Goal: Check status: Check status

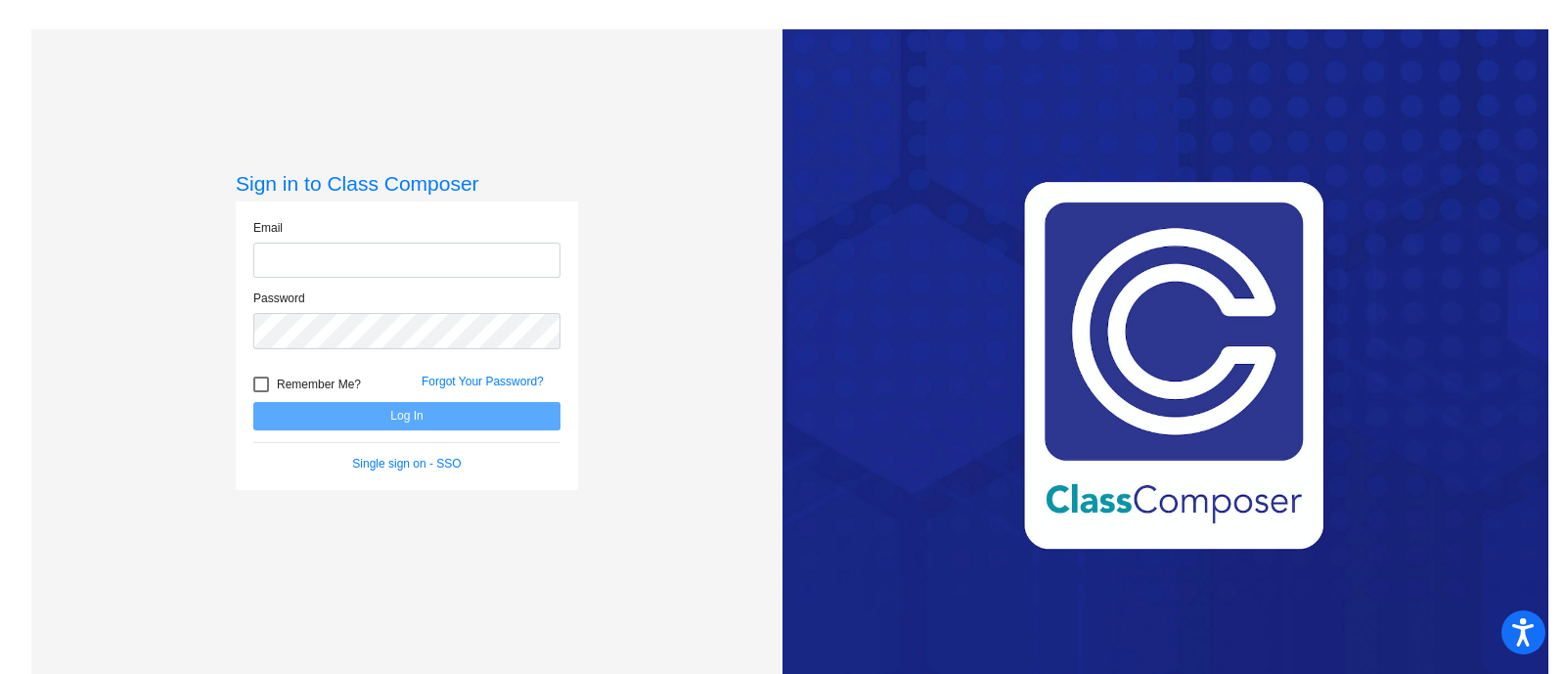
type input "[EMAIL_ADDRESS][DOMAIN_NAME]"
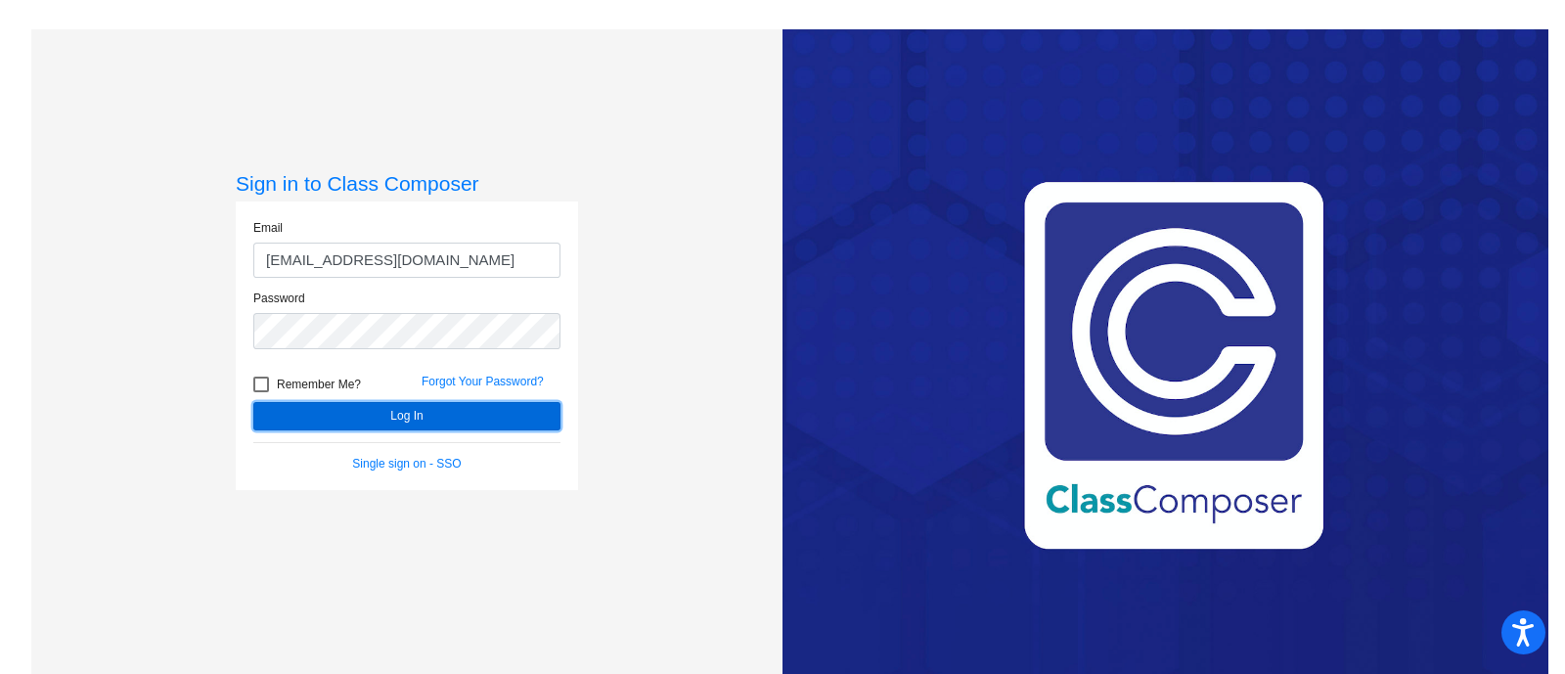
click at [490, 422] on button "Log In" at bounding box center [406, 416] width 307 height 28
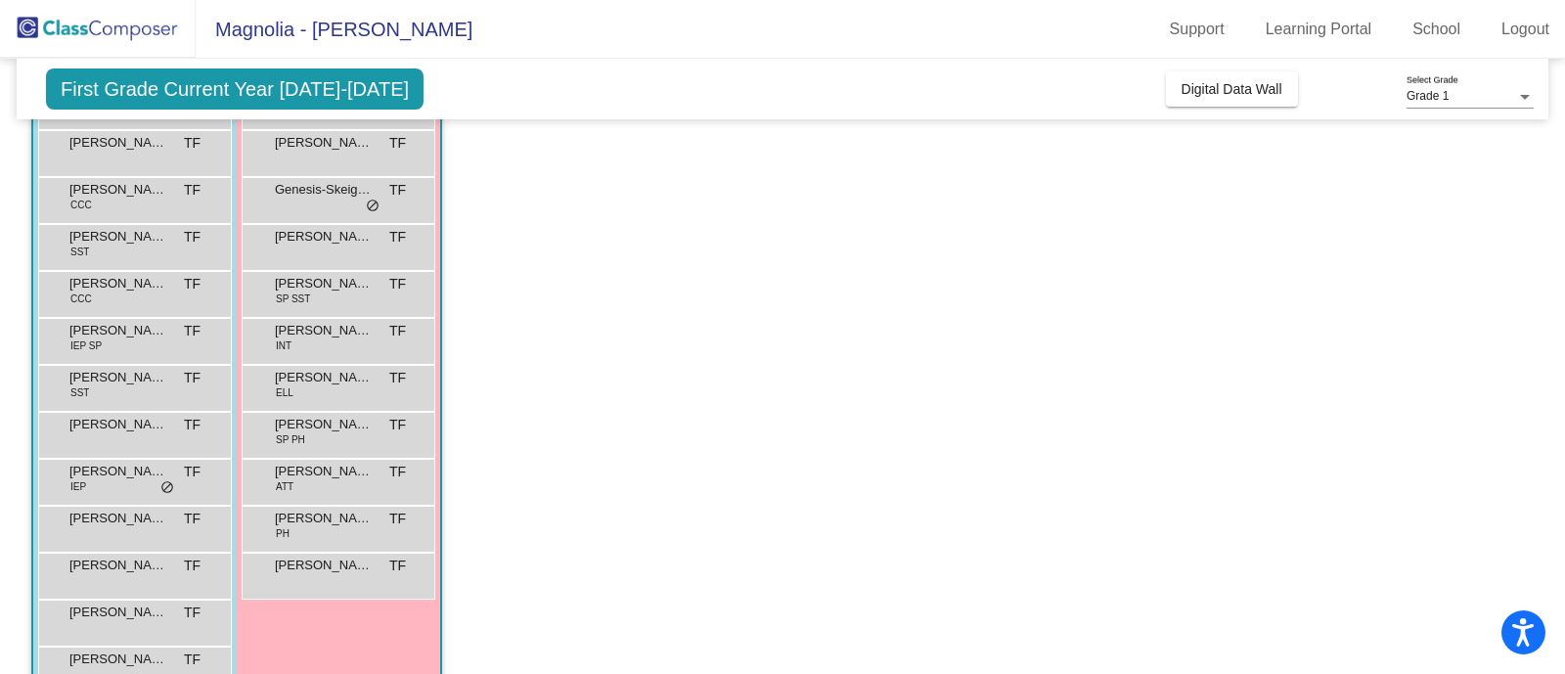
scroll to position [181, 0]
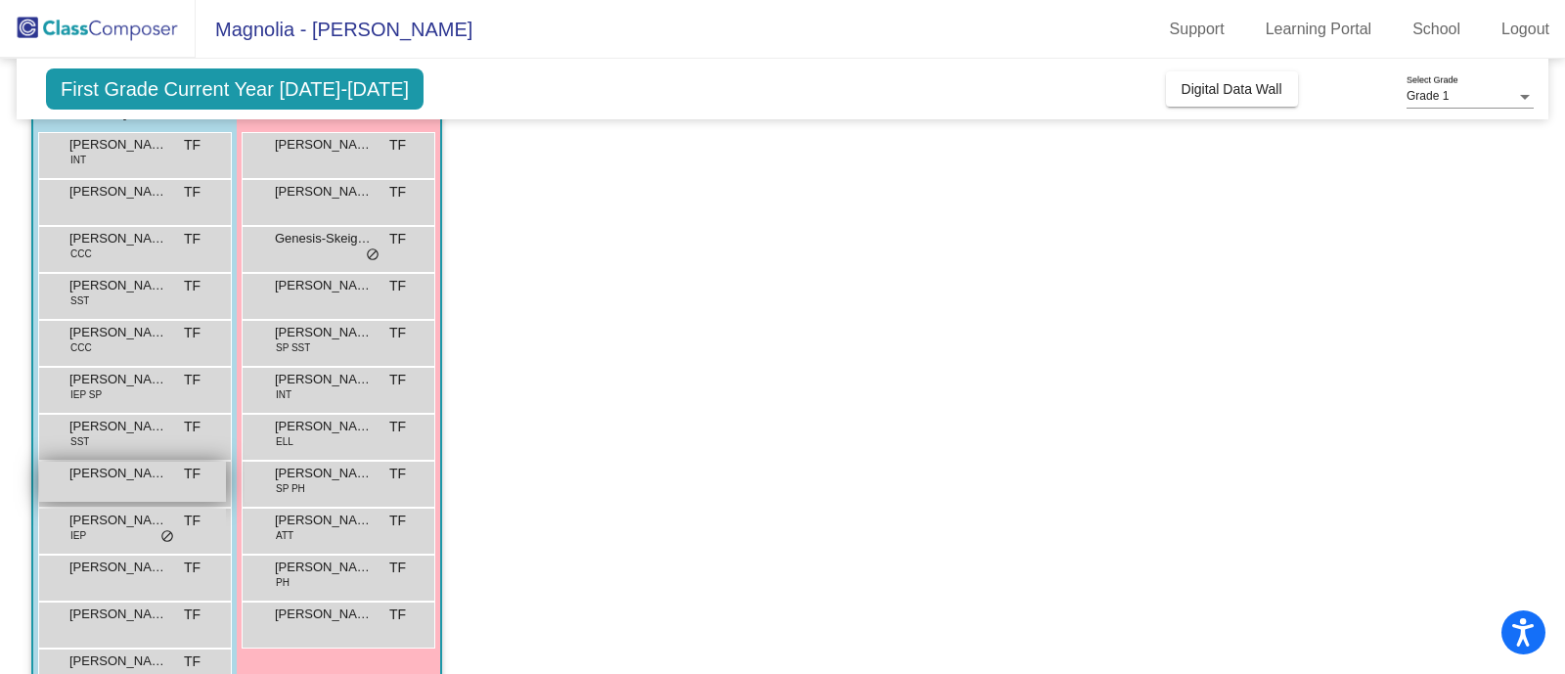
click at [90, 495] on div "[PERSON_NAME] TF lock do_not_disturb_alt" at bounding box center [132, 482] width 187 height 40
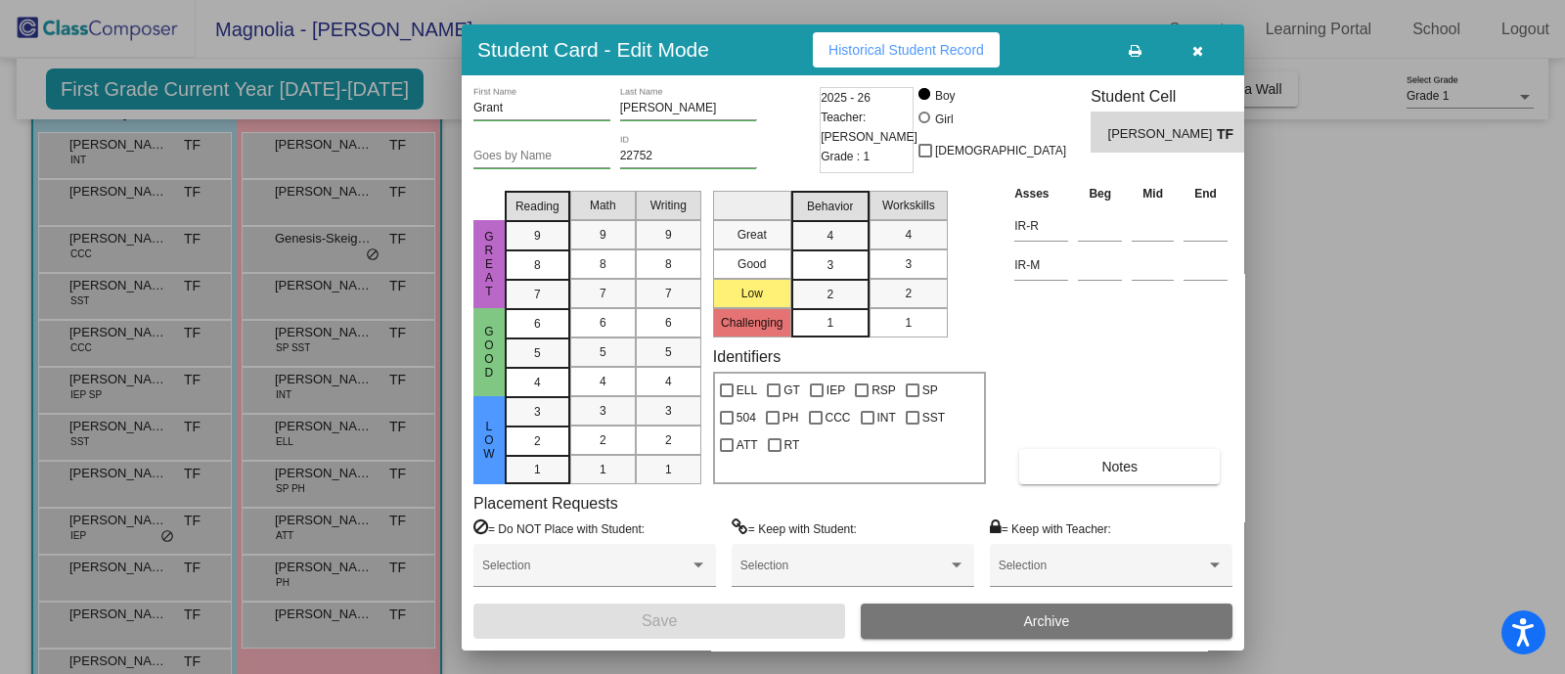
click at [873, 46] on span "Historical Student Record" at bounding box center [907, 50] width 156 height 16
click at [1196, 42] on span "button" at bounding box center [1198, 50] width 11 height 16
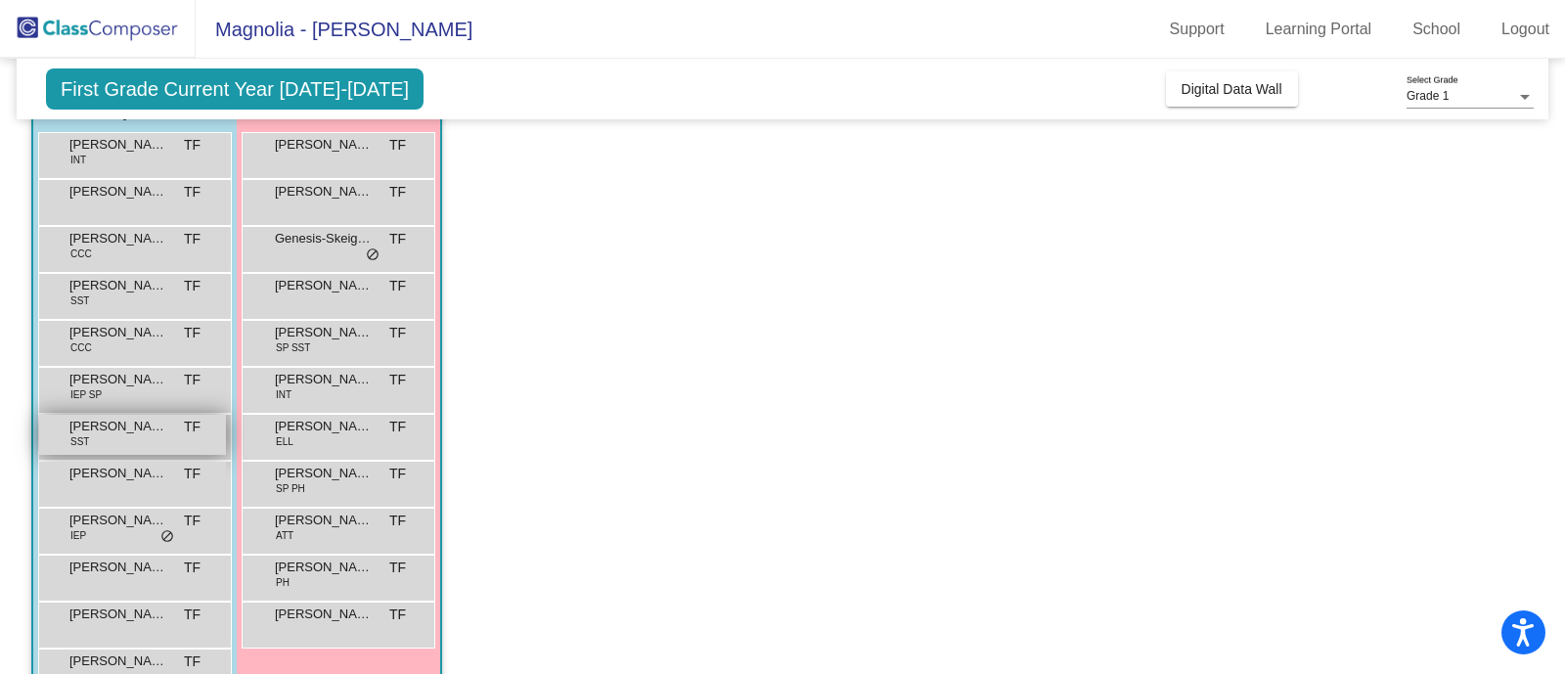
click at [114, 432] on span "[PERSON_NAME]" at bounding box center [118, 427] width 98 height 20
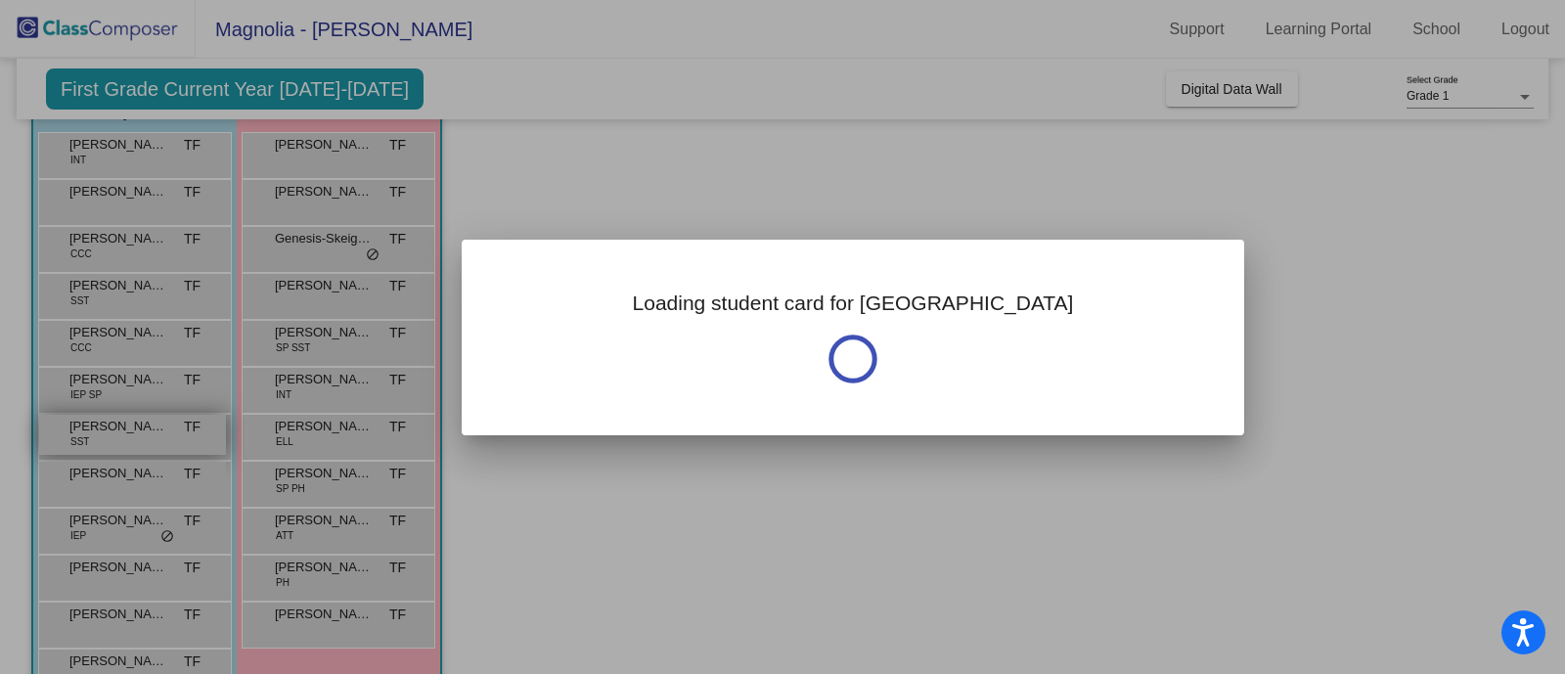
click at [114, 432] on div at bounding box center [782, 337] width 1565 height 674
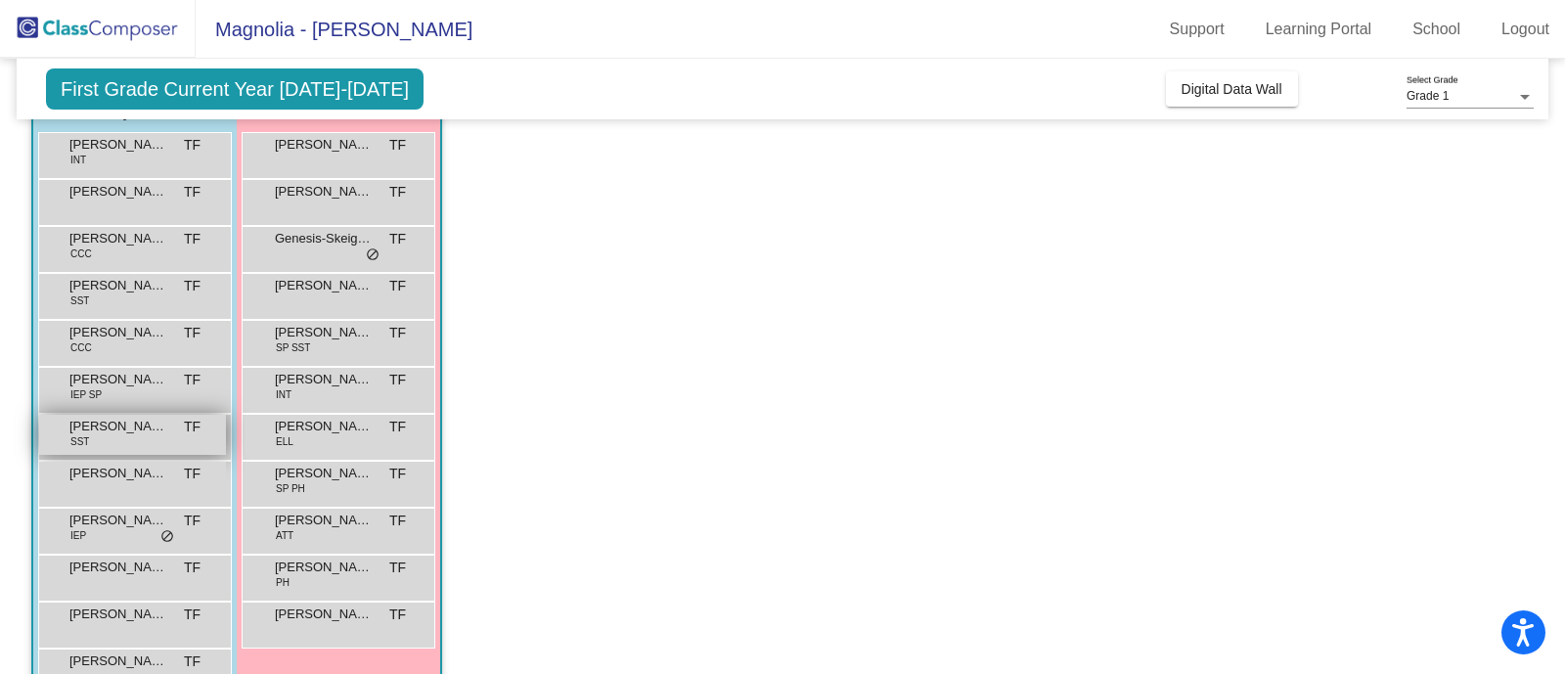
click at [114, 432] on span "[PERSON_NAME]" at bounding box center [118, 427] width 98 height 20
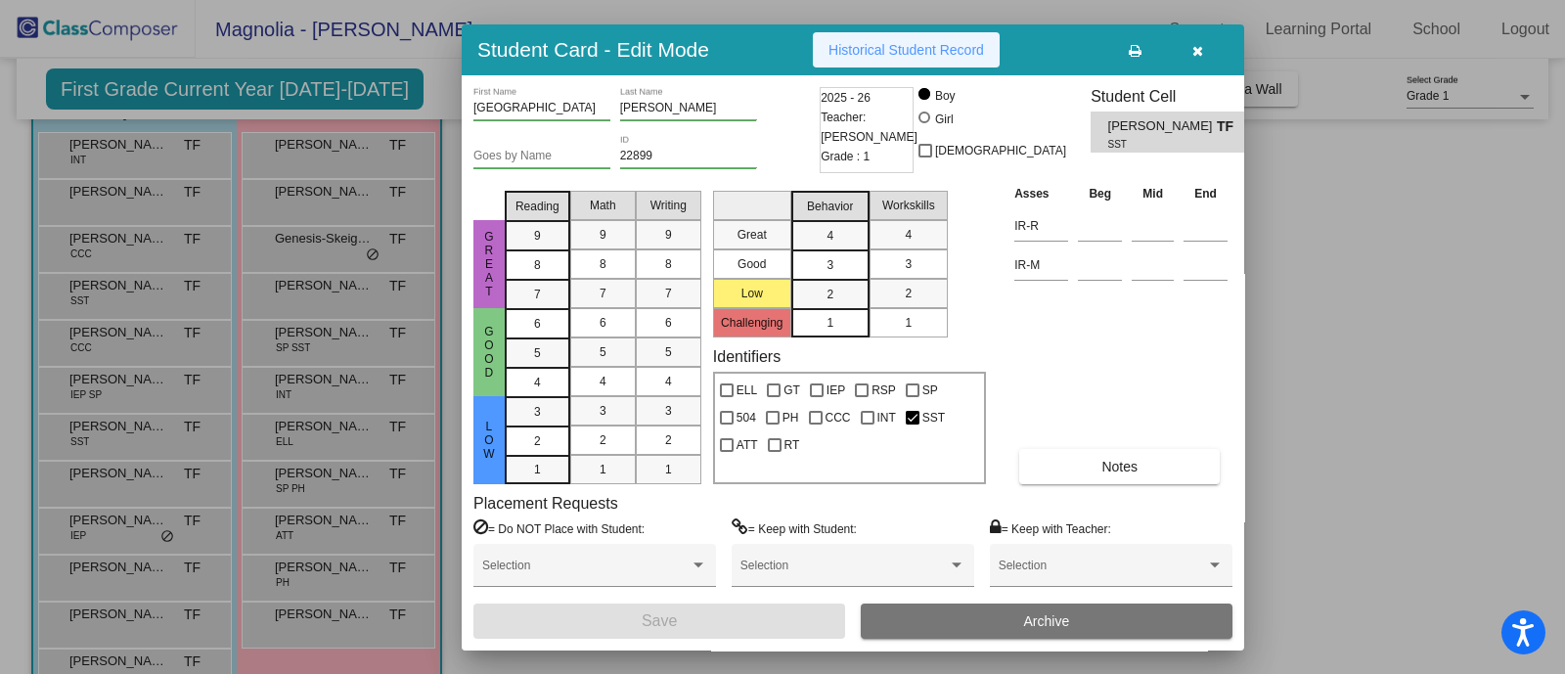
click at [908, 51] on span "Historical Student Record" at bounding box center [907, 50] width 156 height 16
click at [1199, 46] on icon "button" at bounding box center [1198, 51] width 11 height 14
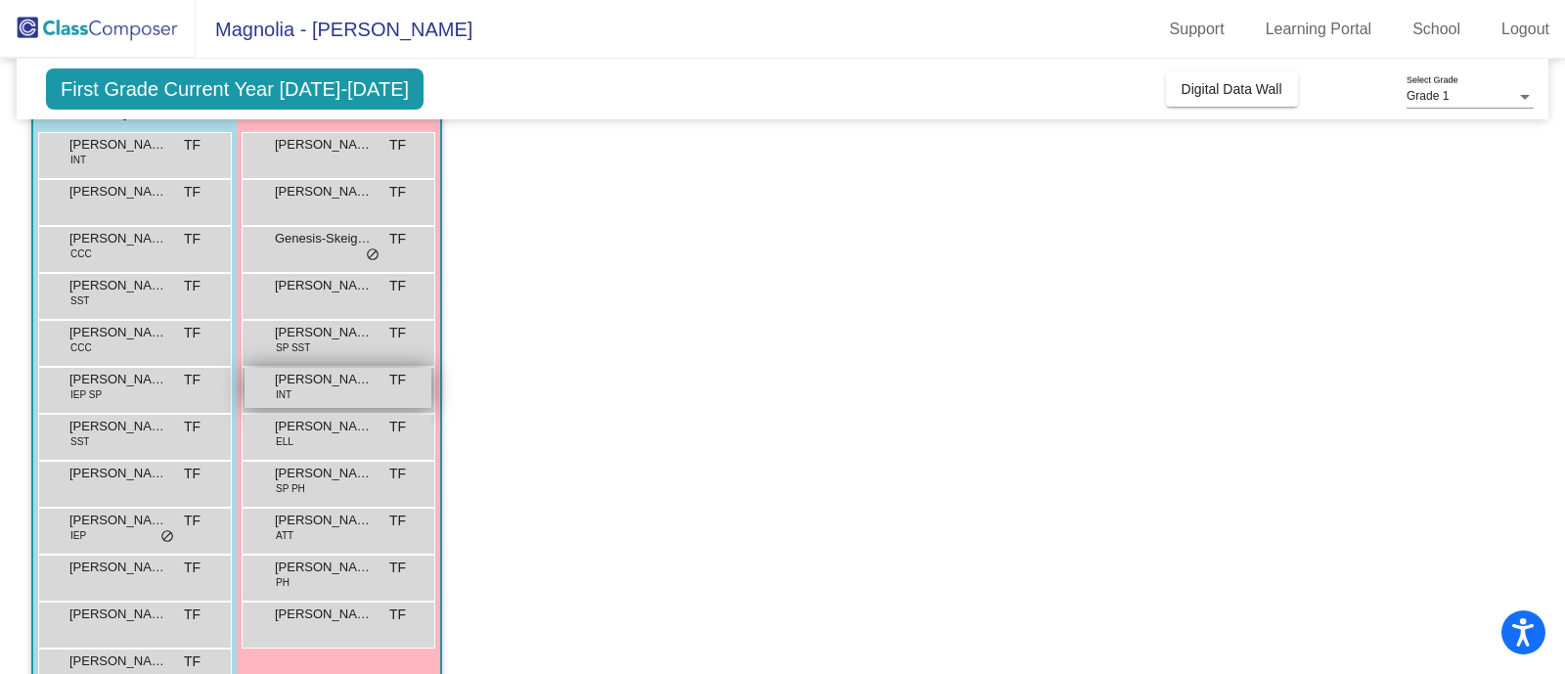
click at [304, 377] on span "[PERSON_NAME]" at bounding box center [324, 380] width 98 height 20
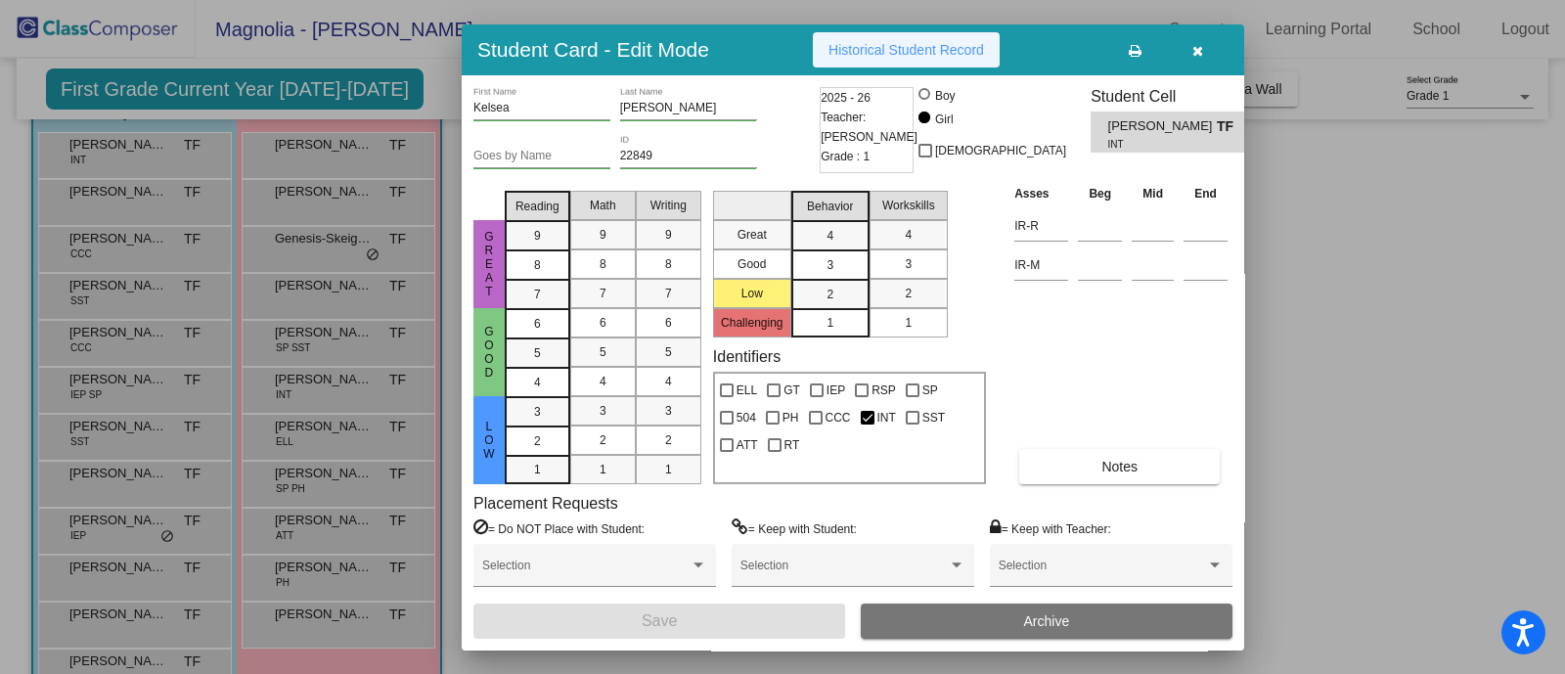
click at [937, 42] on span "Historical Student Record" at bounding box center [907, 50] width 156 height 16
click at [1199, 53] on icon "button" at bounding box center [1198, 51] width 11 height 14
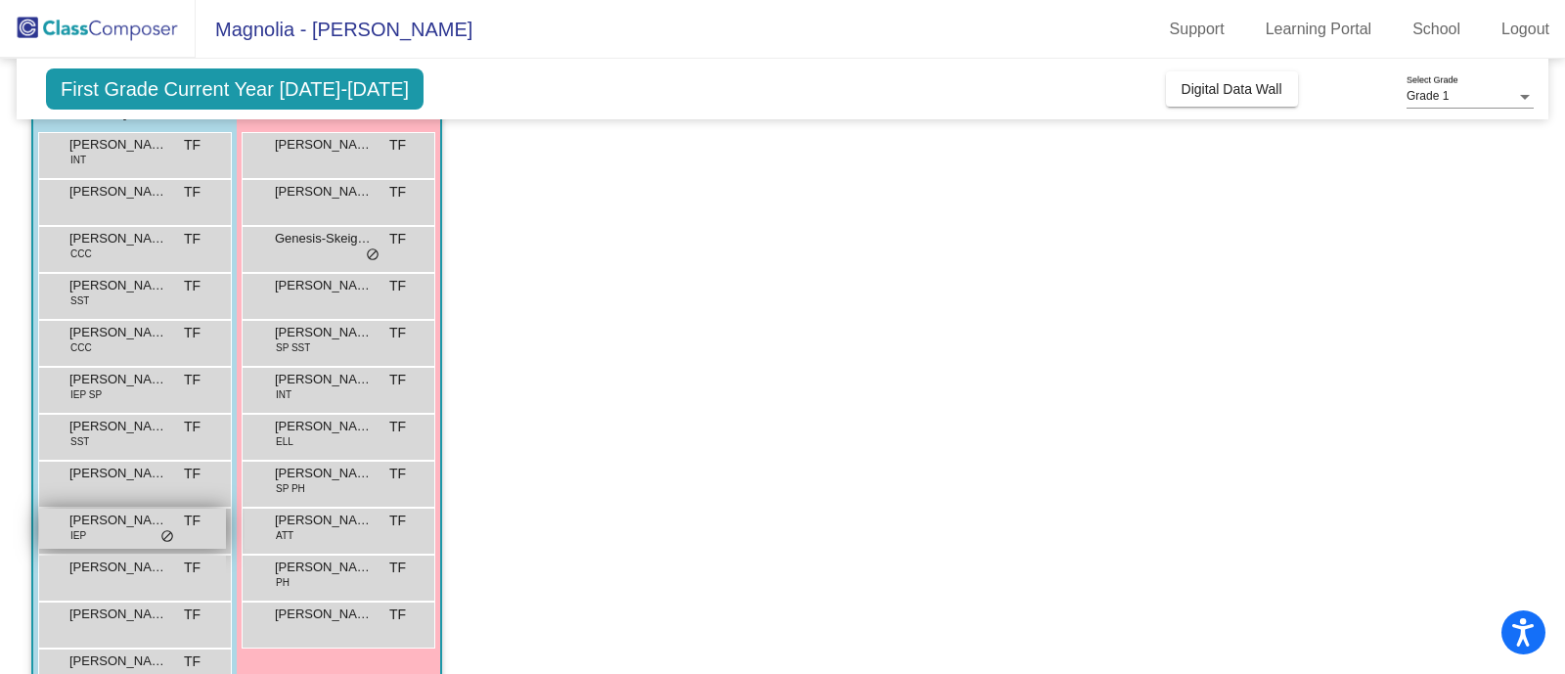
click at [108, 517] on span "[PERSON_NAME]" at bounding box center [118, 521] width 98 height 20
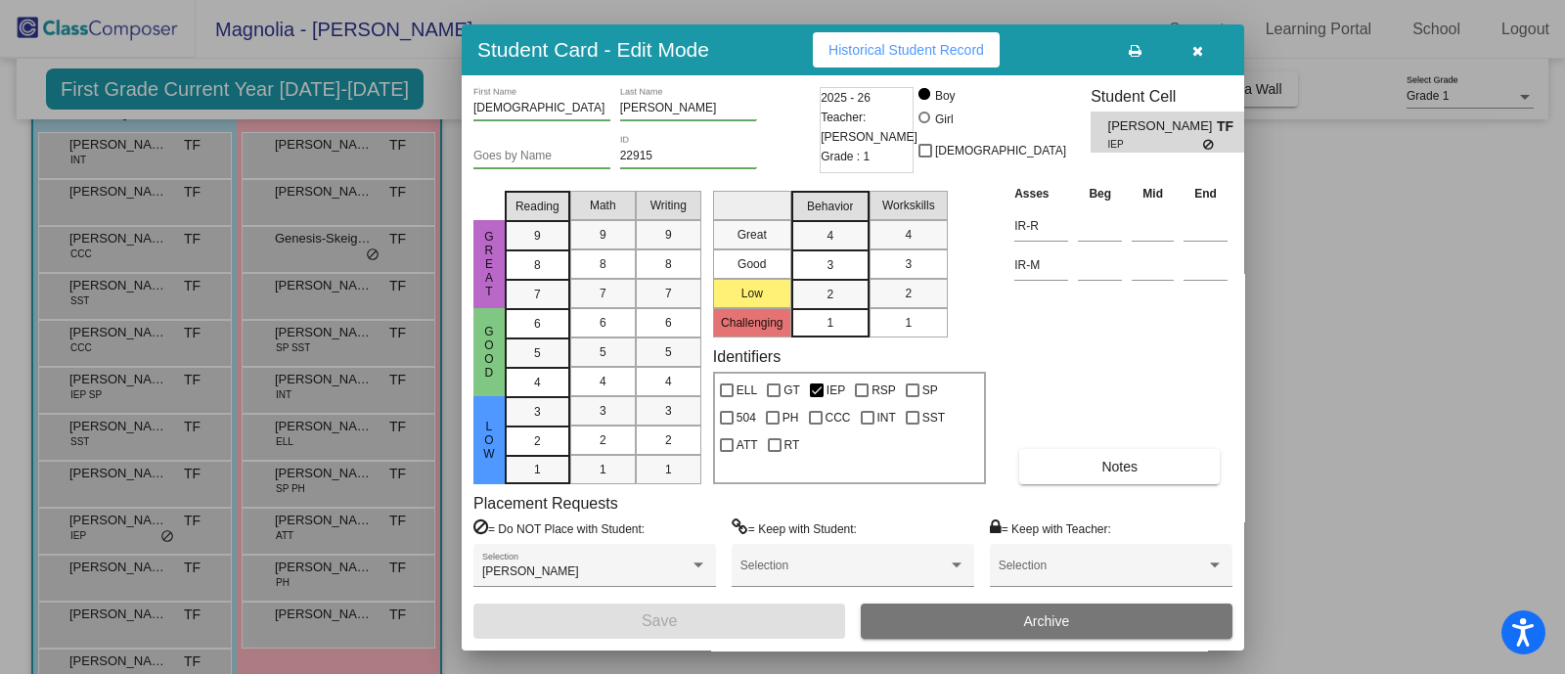
click at [897, 57] on button "Historical Student Record" at bounding box center [906, 49] width 187 height 35
click at [1199, 55] on icon "button" at bounding box center [1198, 51] width 11 height 14
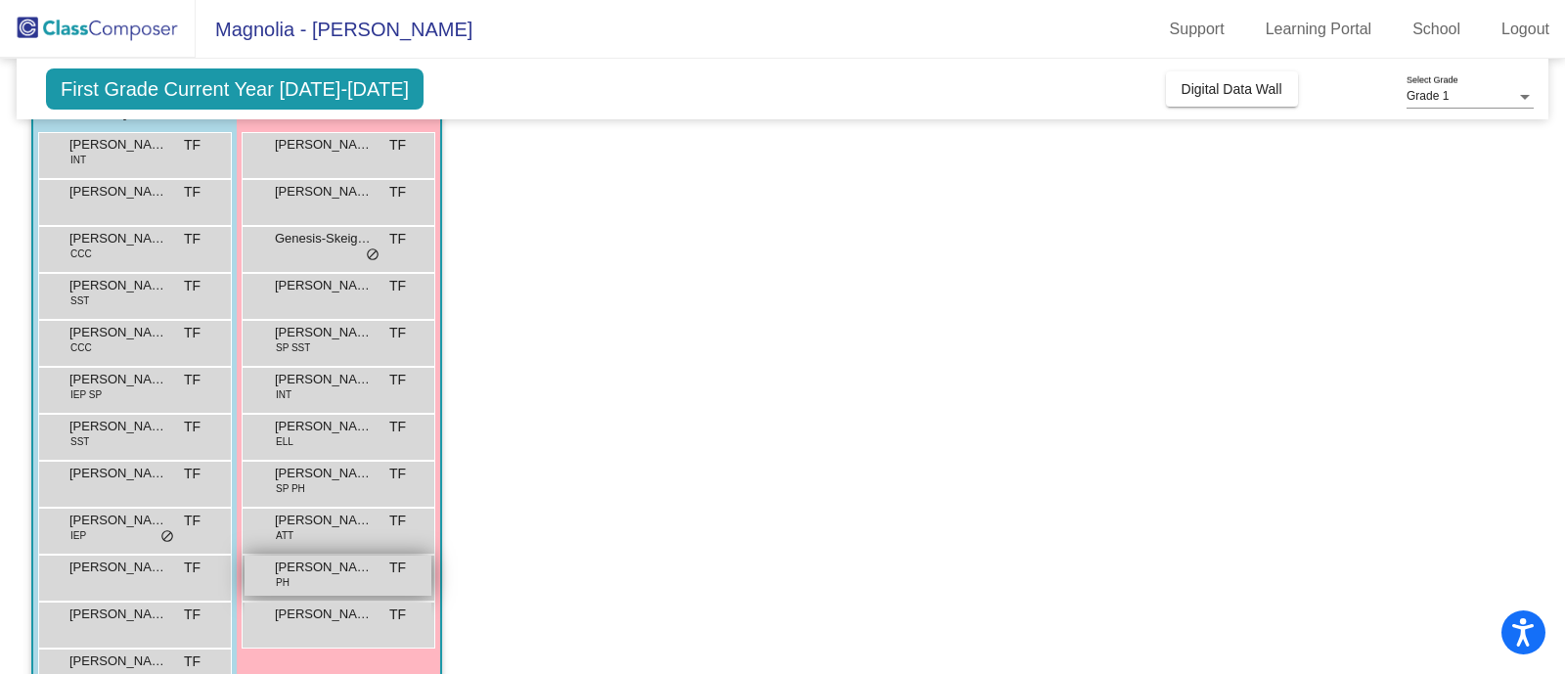
click at [352, 564] on span "[PERSON_NAME]" at bounding box center [324, 568] width 98 height 20
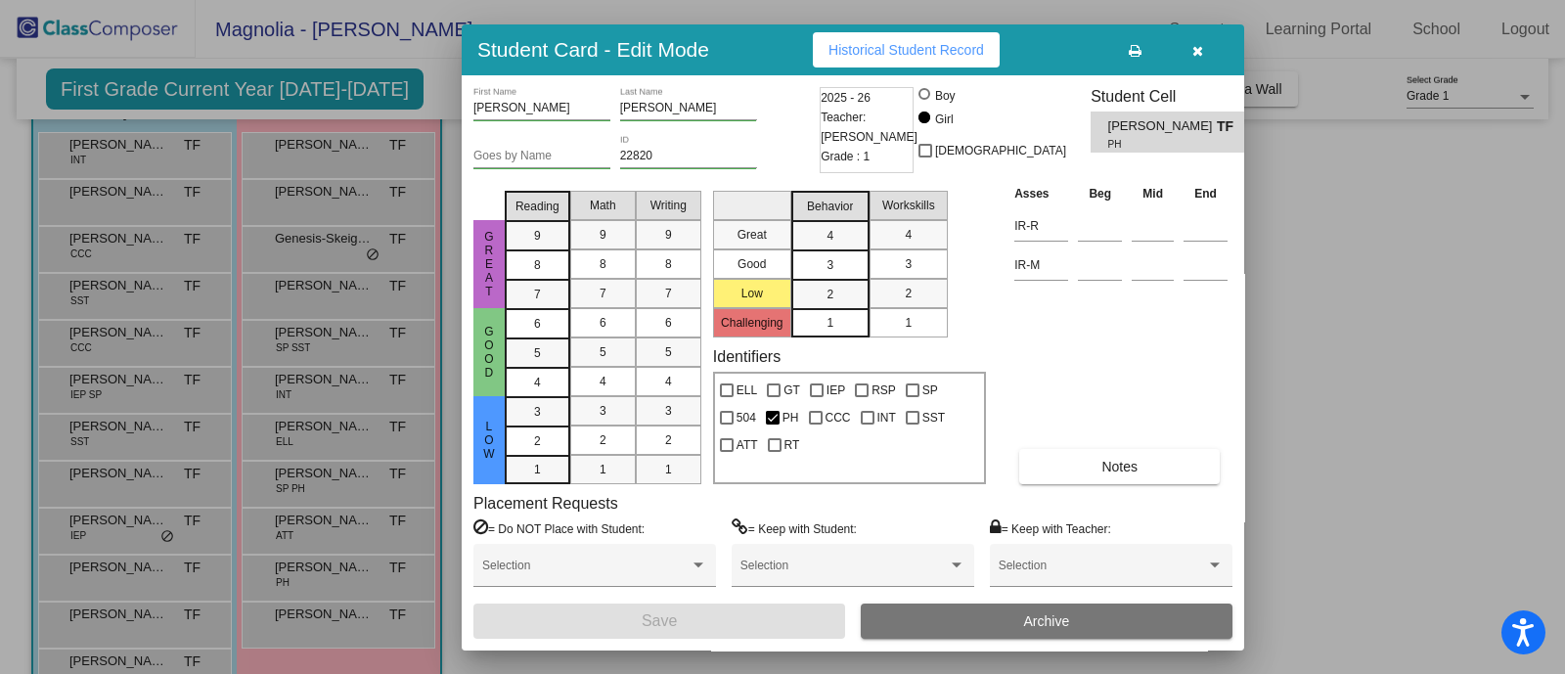
click at [907, 35] on button "Historical Student Record" at bounding box center [906, 49] width 187 height 35
click at [1200, 52] on icon "button" at bounding box center [1198, 51] width 11 height 14
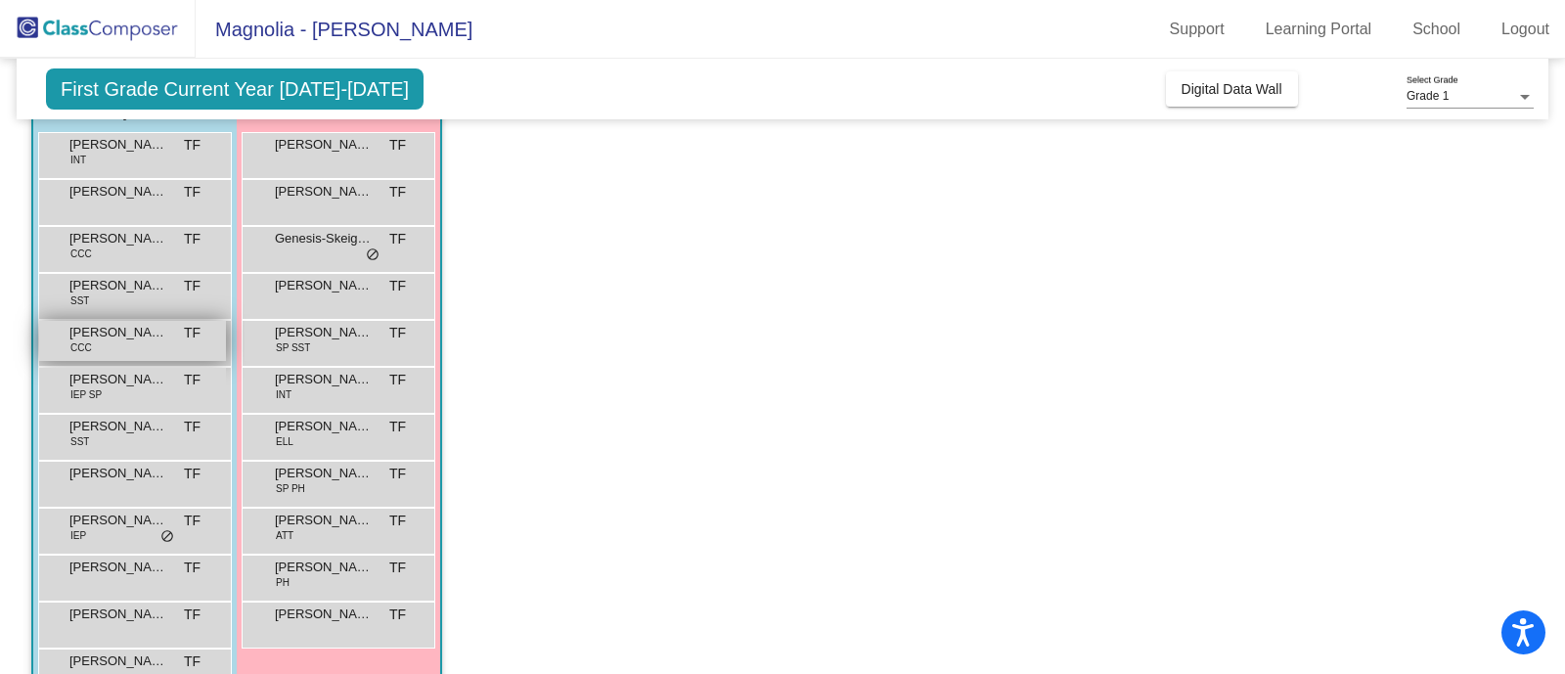
click at [151, 350] on div "[PERSON_NAME] CCC TF lock do_not_disturb_alt" at bounding box center [132, 341] width 187 height 40
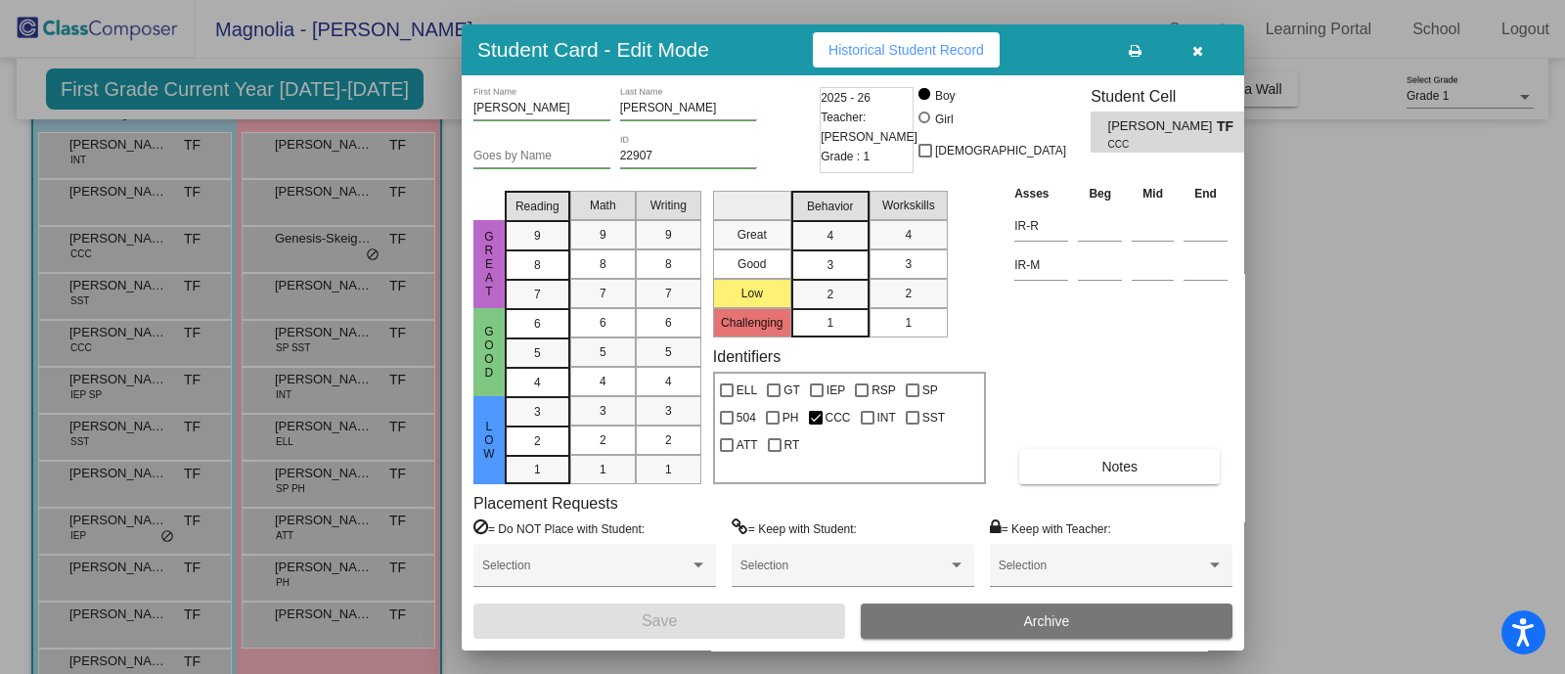
click at [858, 36] on button "Historical Student Record" at bounding box center [906, 49] width 187 height 35
click at [1198, 52] on icon "button" at bounding box center [1198, 51] width 11 height 14
